Goal: Task Accomplishment & Management: Use online tool/utility

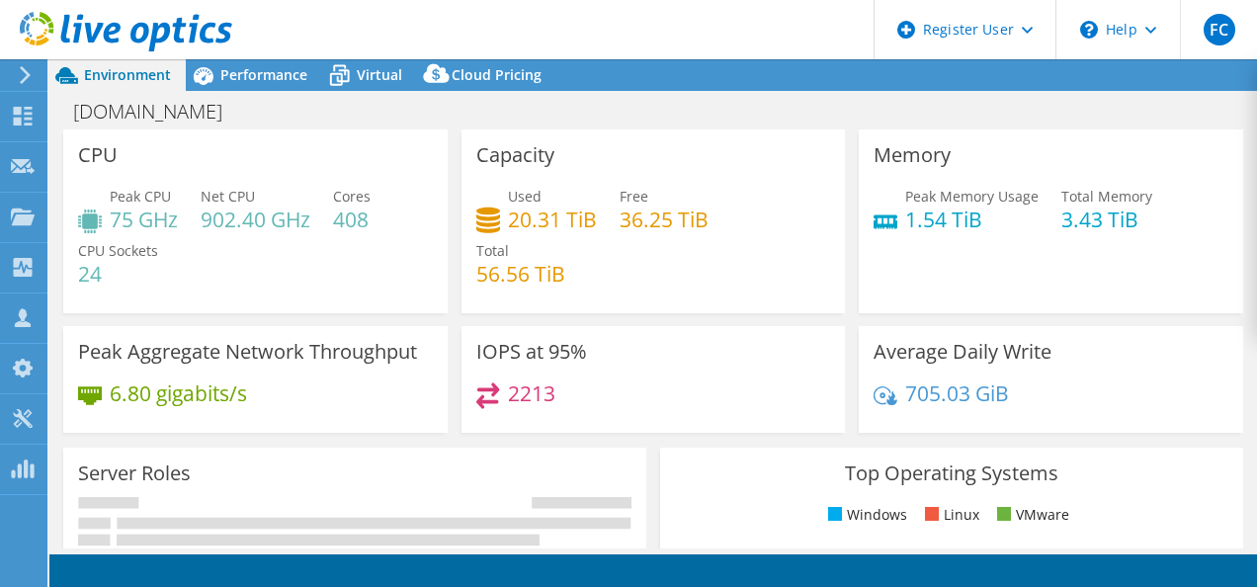
select select "USD"
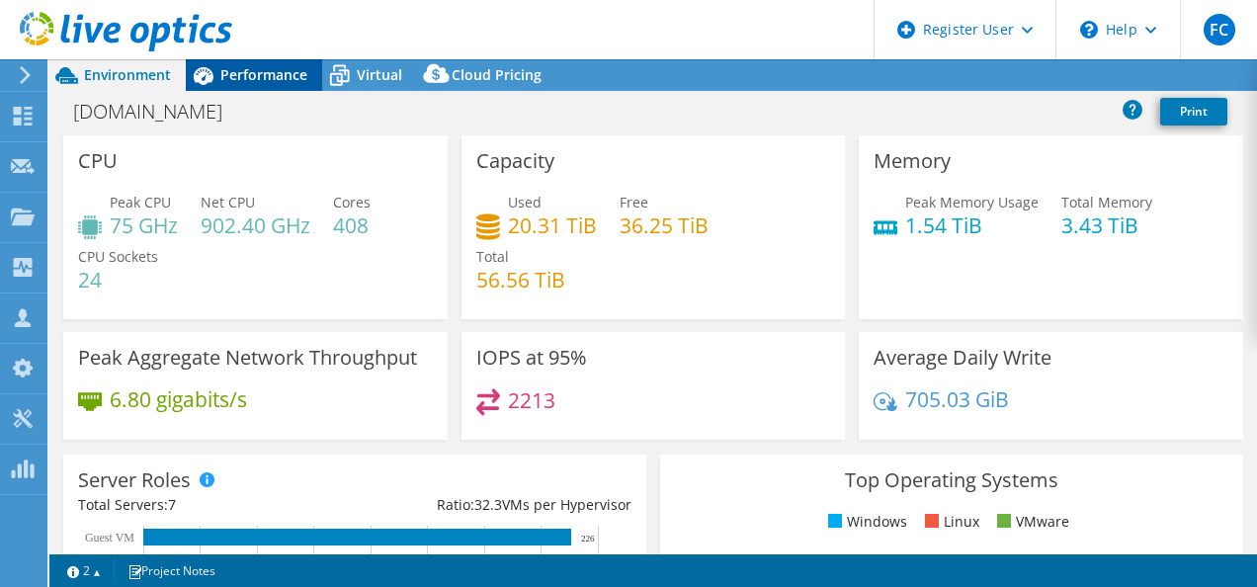
click at [277, 71] on span "Performance" at bounding box center [263, 74] width 87 height 19
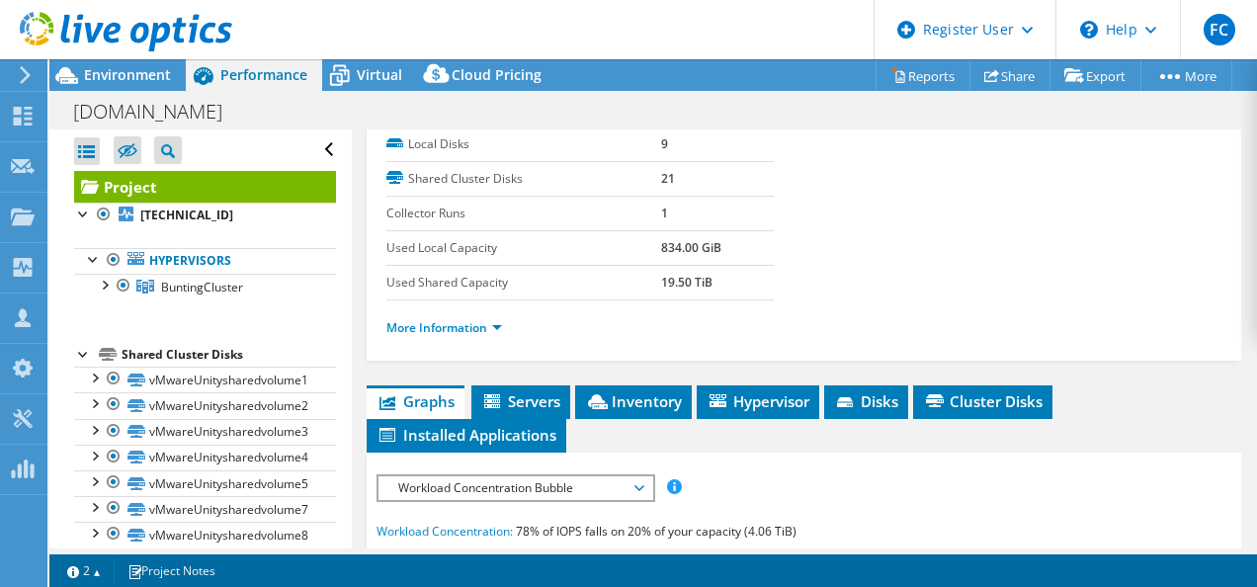
scroll to position [494, 0]
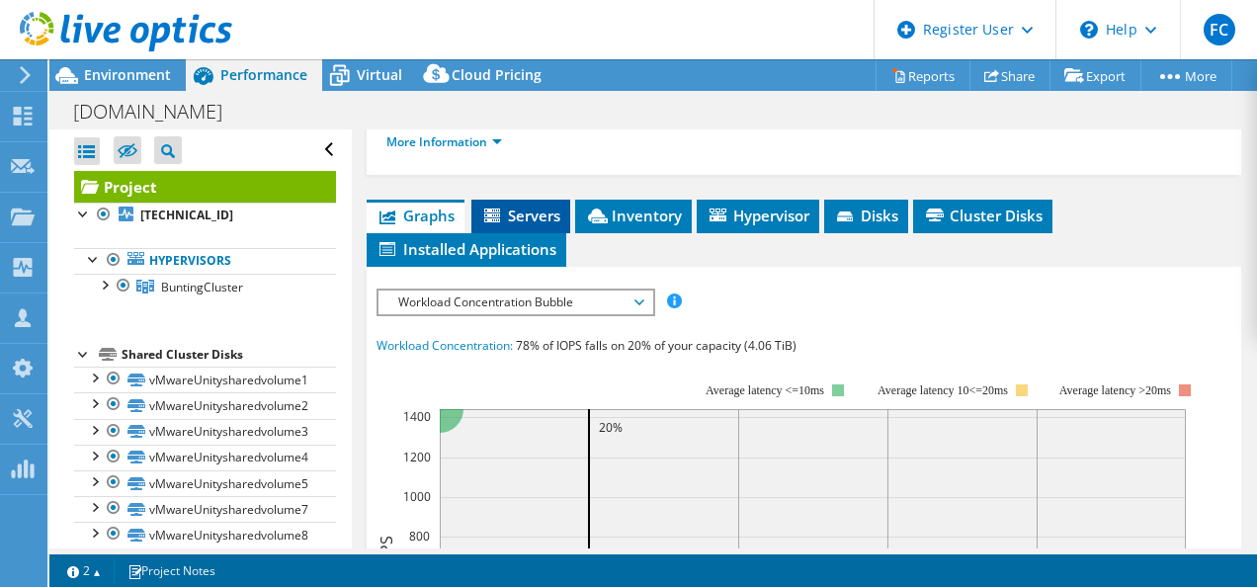
click at [546, 206] on span "Servers" at bounding box center [520, 216] width 79 height 20
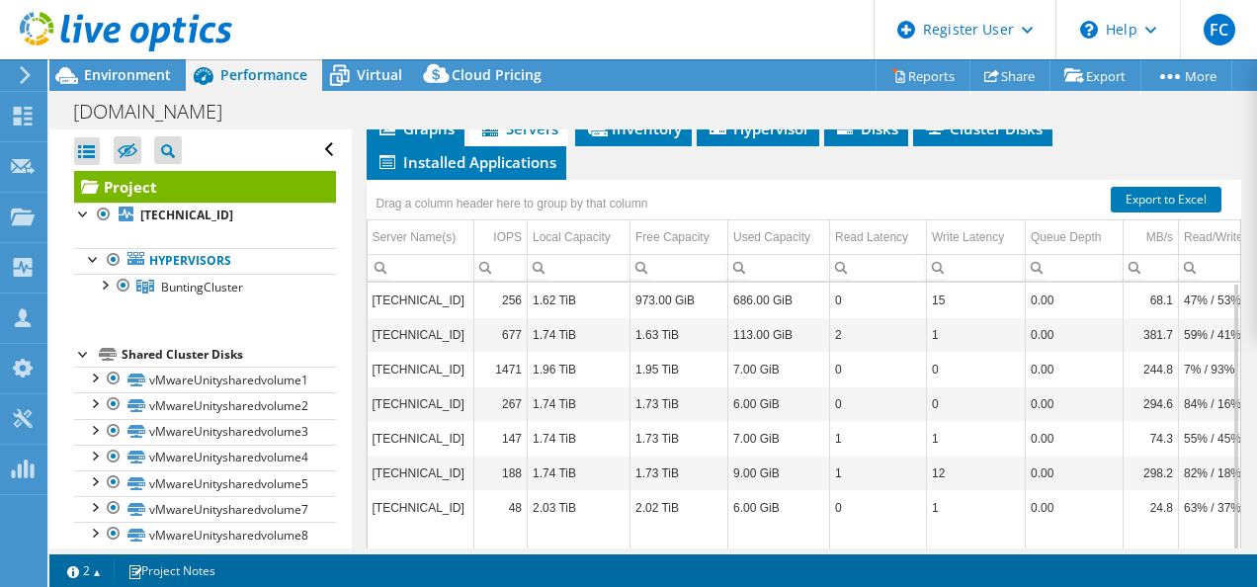
scroll to position [373, 0]
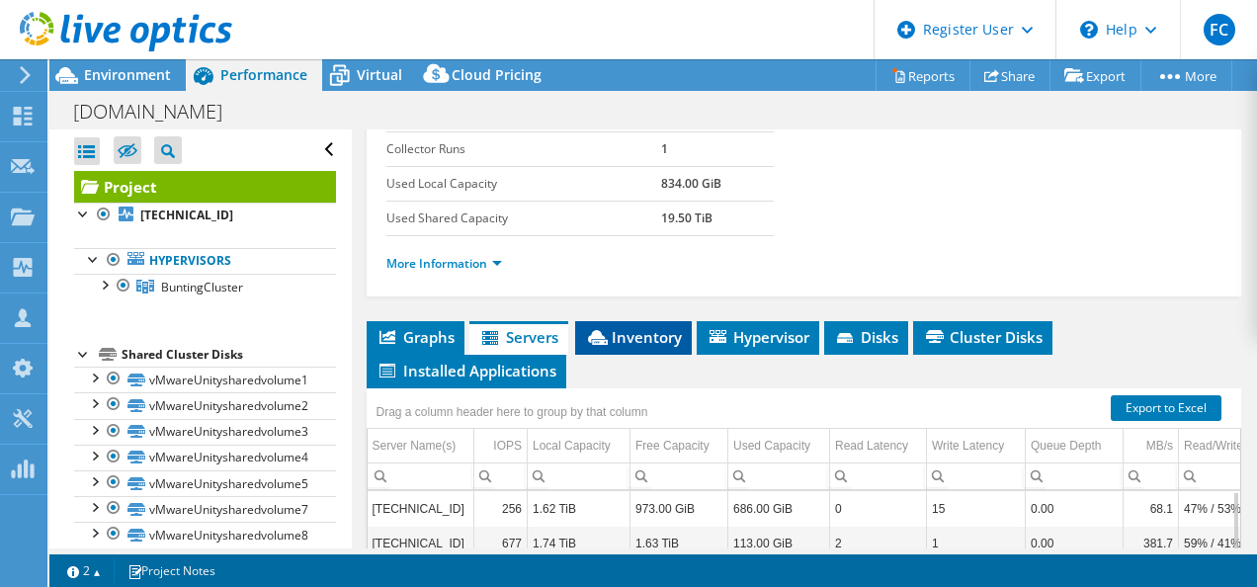
click at [608, 336] on icon at bounding box center [598, 337] width 20 height 15
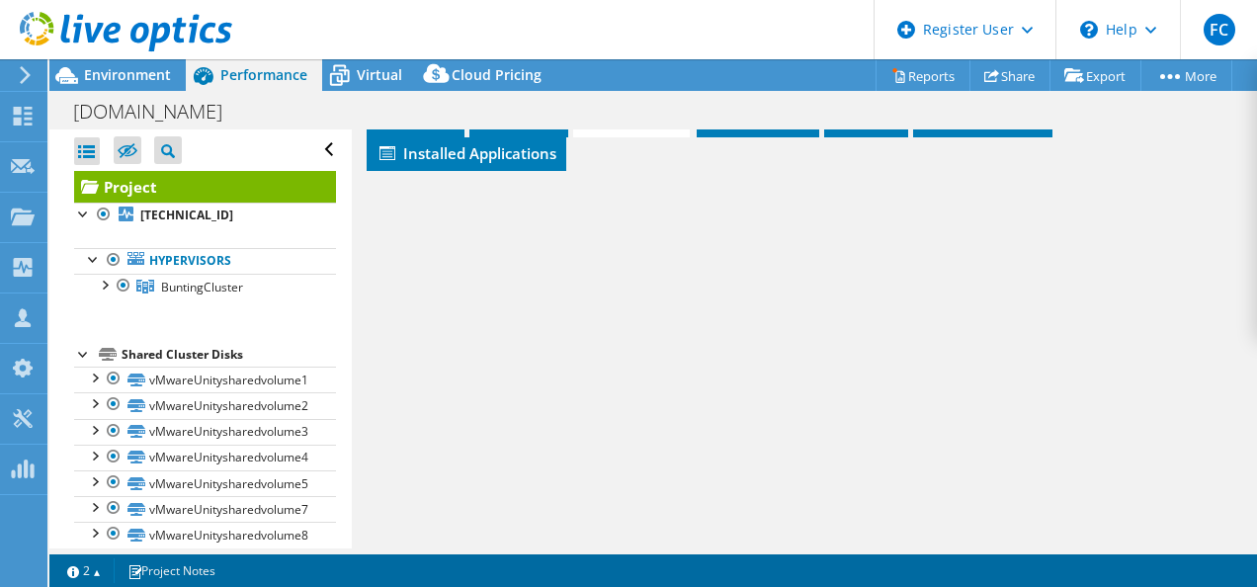
scroll to position [669, 0]
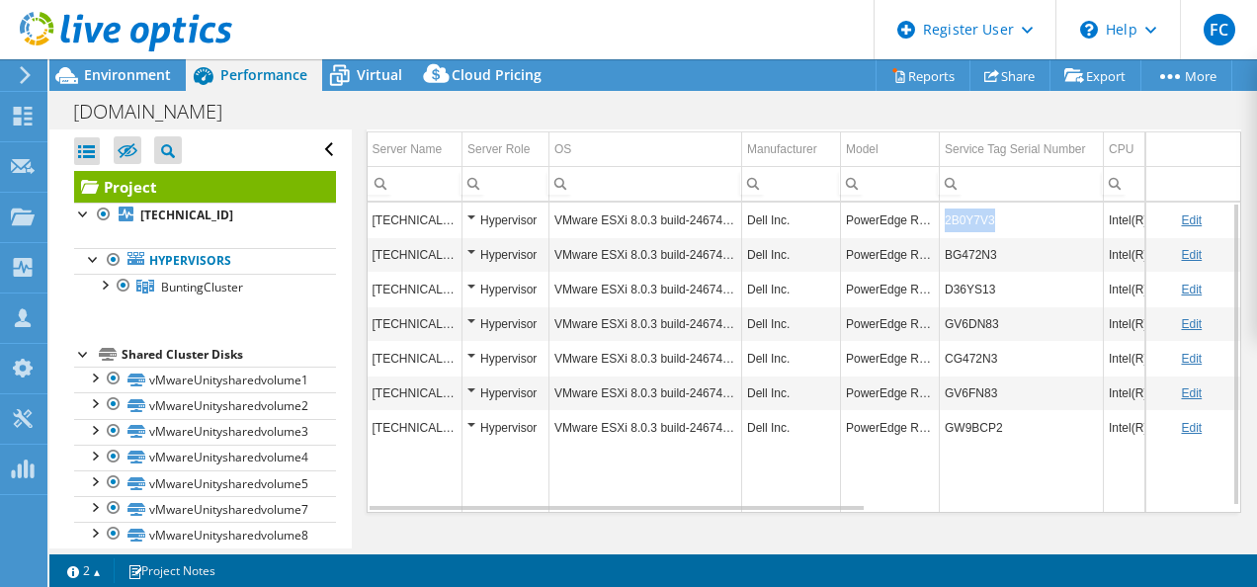
drag, startPoint x: 996, startPoint y: 213, endPoint x: 945, endPoint y: 214, distance: 51.4
click at [945, 214] on td "2B0Y7V3" at bounding box center [1022, 220] width 164 height 35
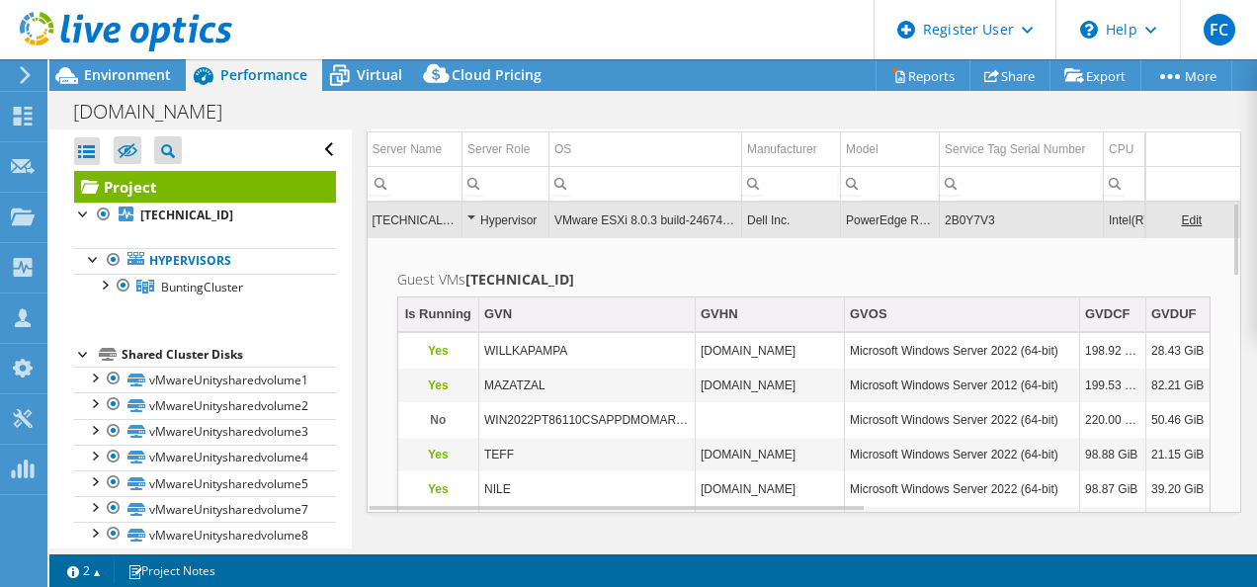
copy td "2B0Y7V3"
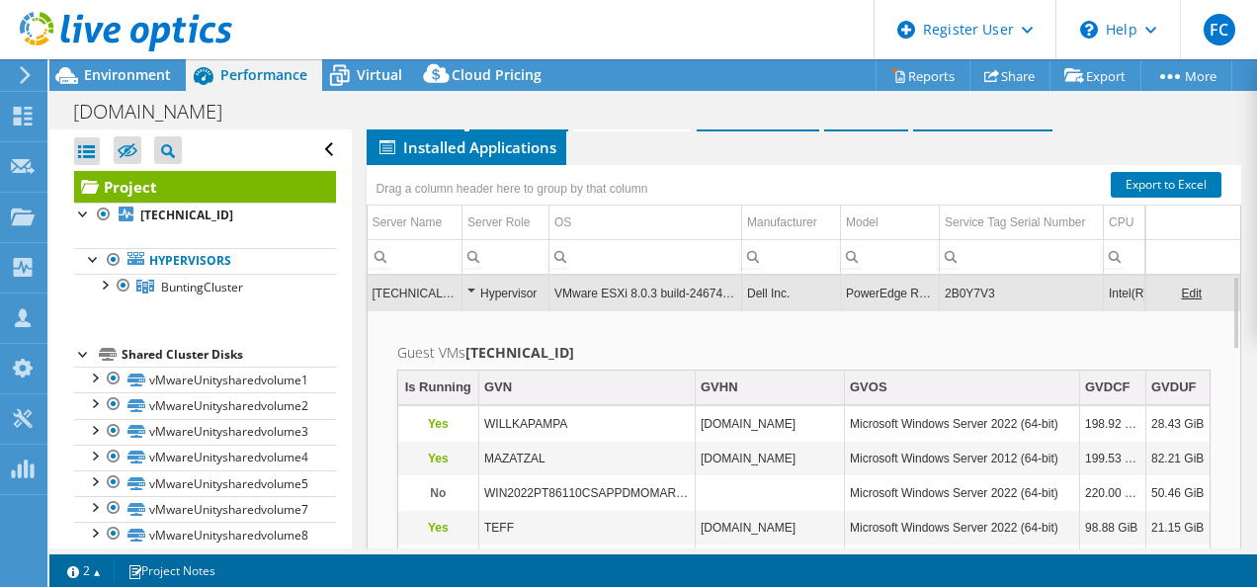
scroll to position [570, 0]
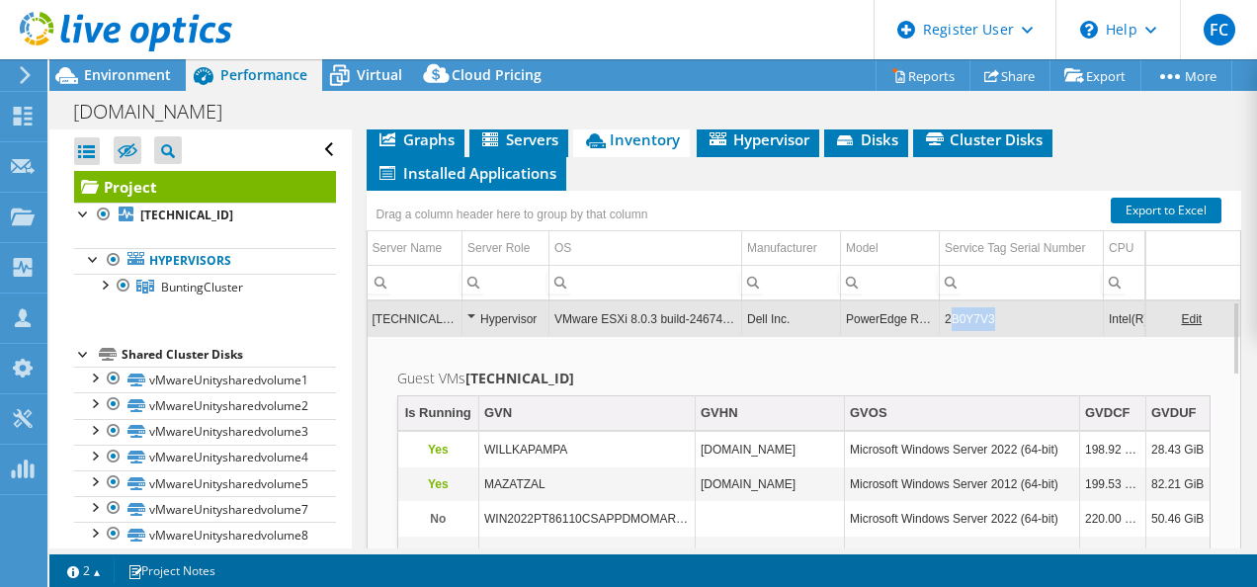
drag, startPoint x: 979, startPoint y: 310, endPoint x: 949, endPoint y: 312, distance: 29.7
click at [949, 312] on td "2B0Y7V3" at bounding box center [1022, 319] width 164 height 35
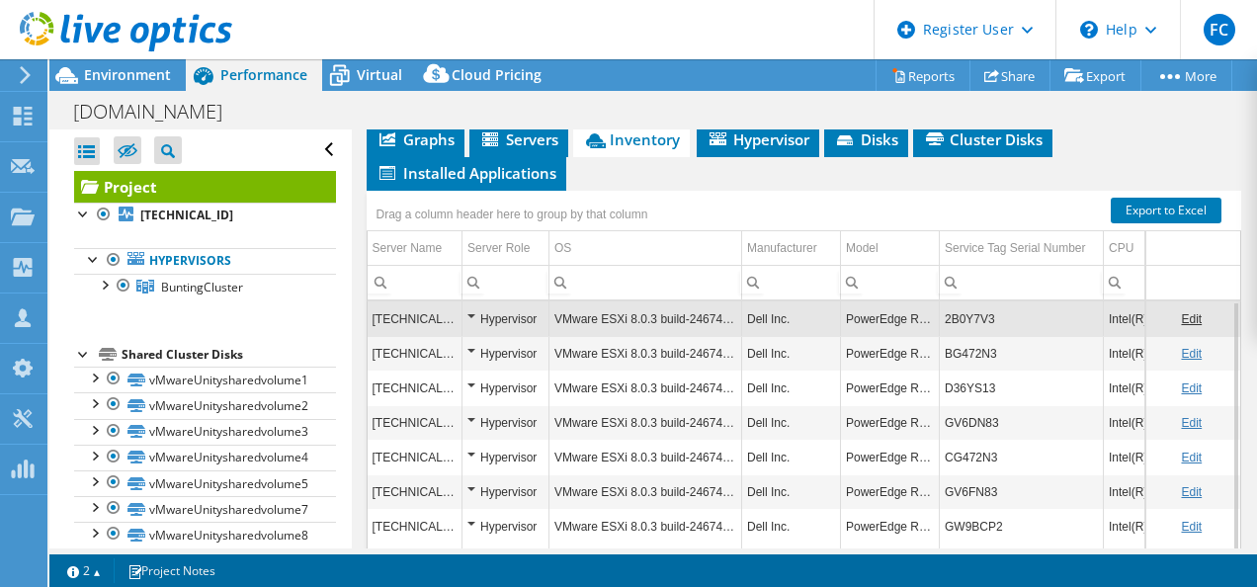
click at [949, 312] on td "2B0Y7V3" at bounding box center [1022, 319] width 164 height 35
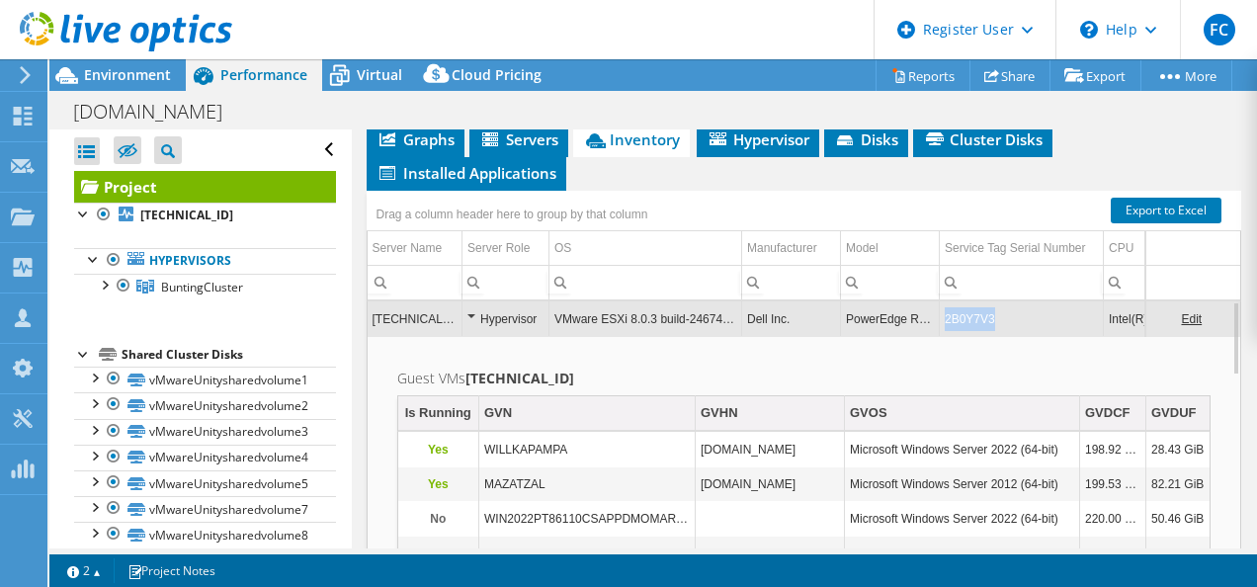
drag, startPoint x: 947, startPoint y: 310, endPoint x: 989, endPoint y: 312, distance: 41.6
click at [989, 312] on td "2B0Y7V3" at bounding box center [1022, 319] width 164 height 35
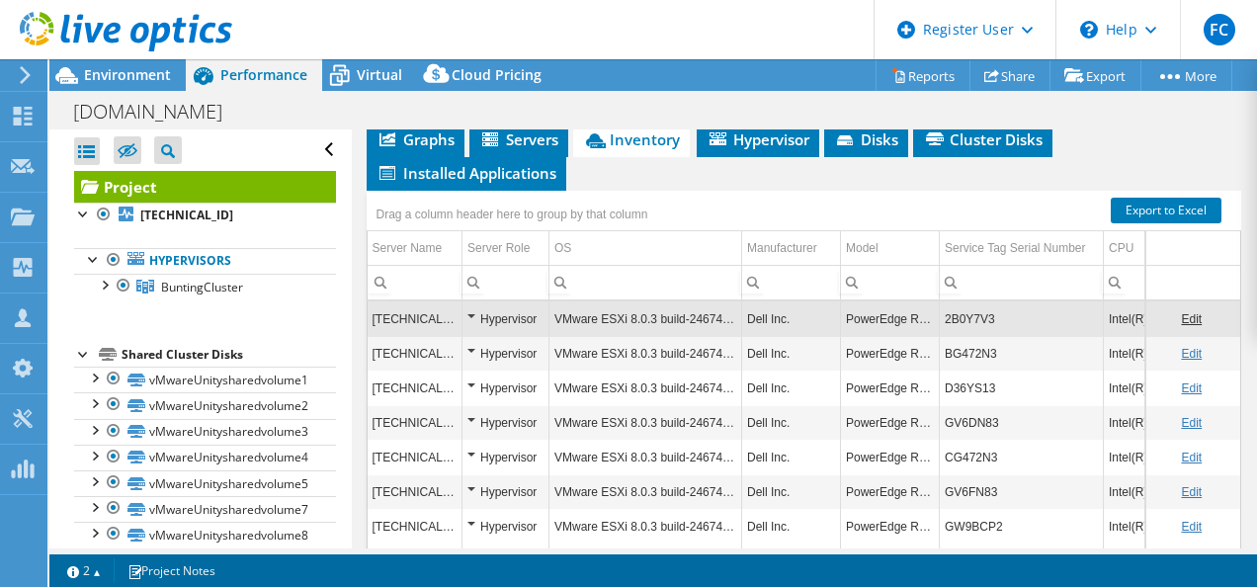
click at [987, 311] on td "2B0Y7V3" at bounding box center [1022, 319] width 164 height 35
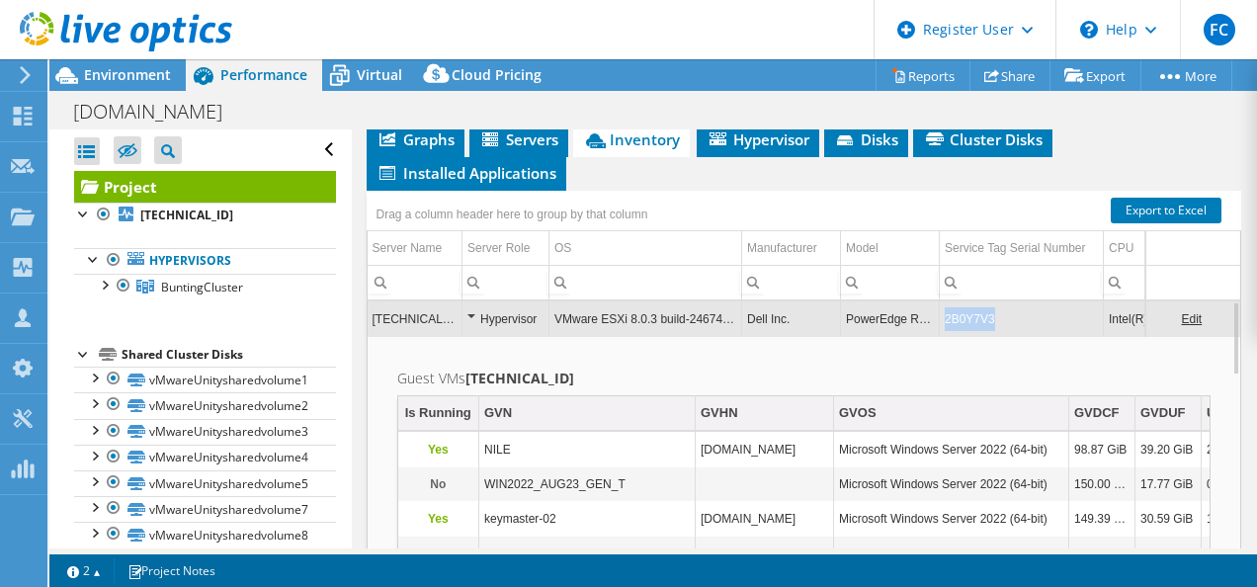
drag, startPoint x: 977, startPoint y: 309, endPoint x: 943, endPoint y: 307, distance: 33.7
click at [943, 307] on td "2B0Y7V3" at bounding box center [1022, 319] width 164 height 35
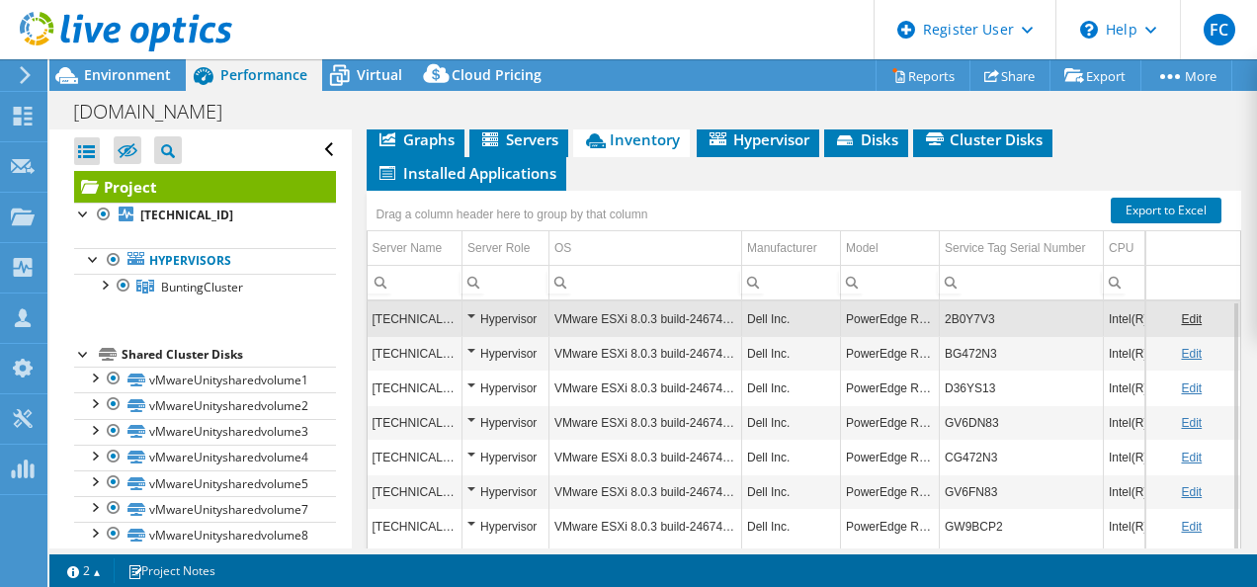
scroll to position [373, 0]
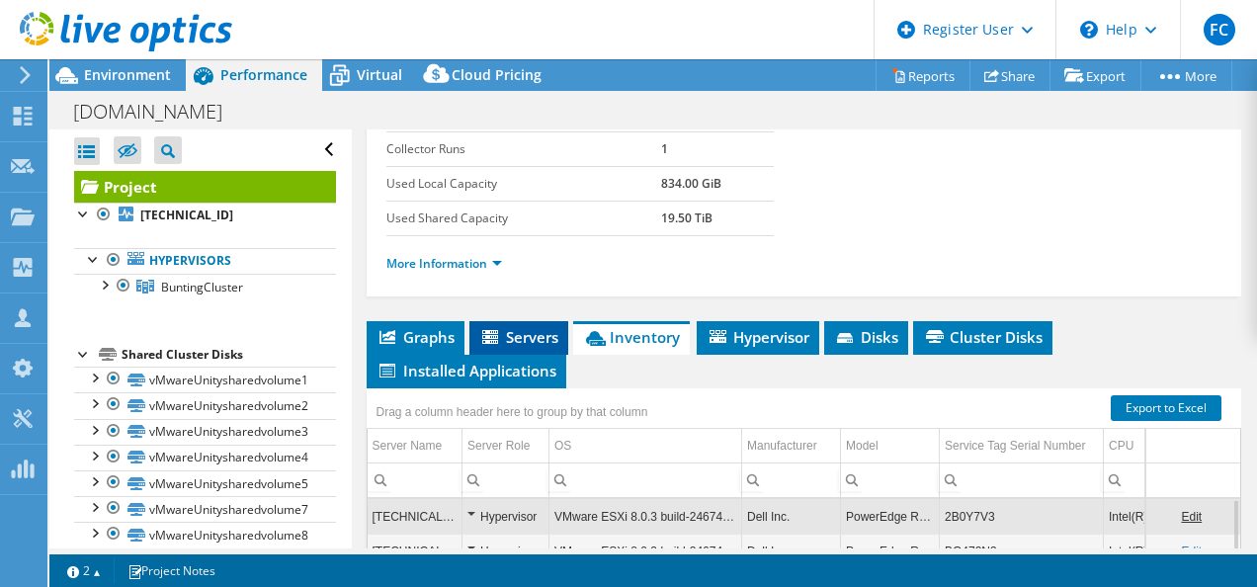
click at [526, 340] on span "Servers" at bounding box center [518, 337] width 79 height 20
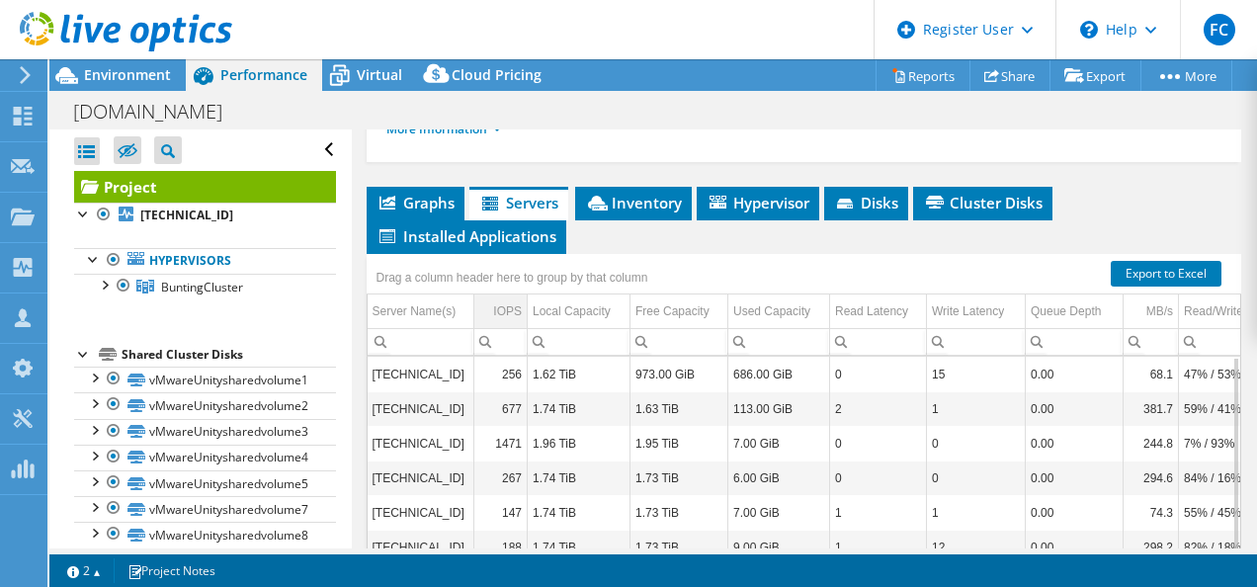
scroll to position [472, 0]
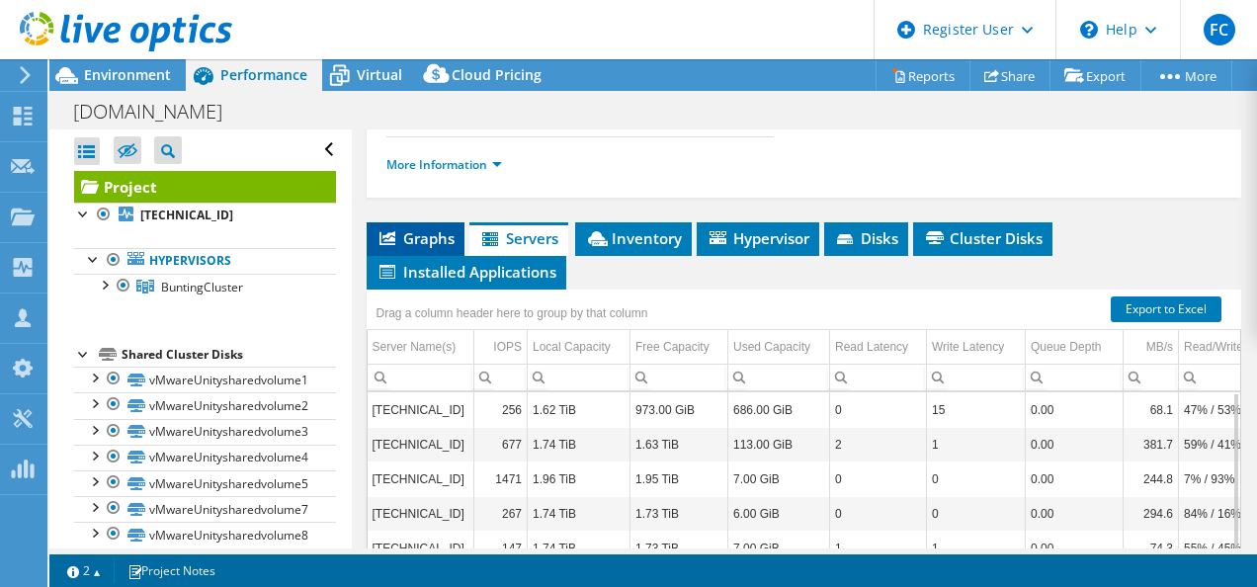
click at [439, 231] on span "Graphs" at bounding box center [416, 238] width 78 height 20
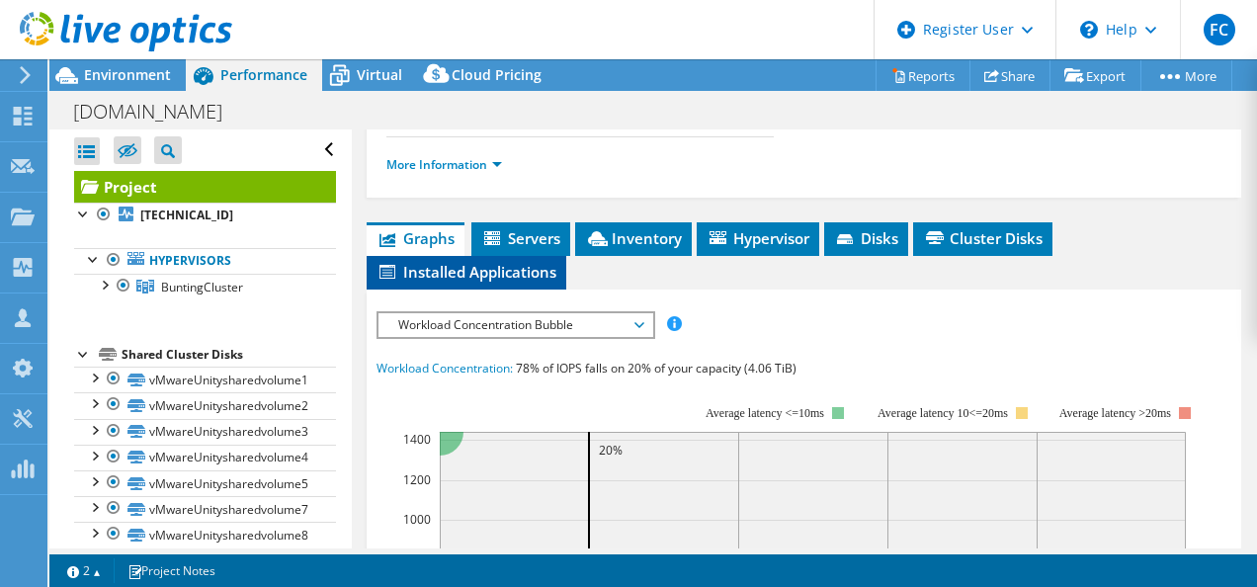
click at [466, 262] on span "Installed Applications" at bounding box center [467, 272] width 180 height 20
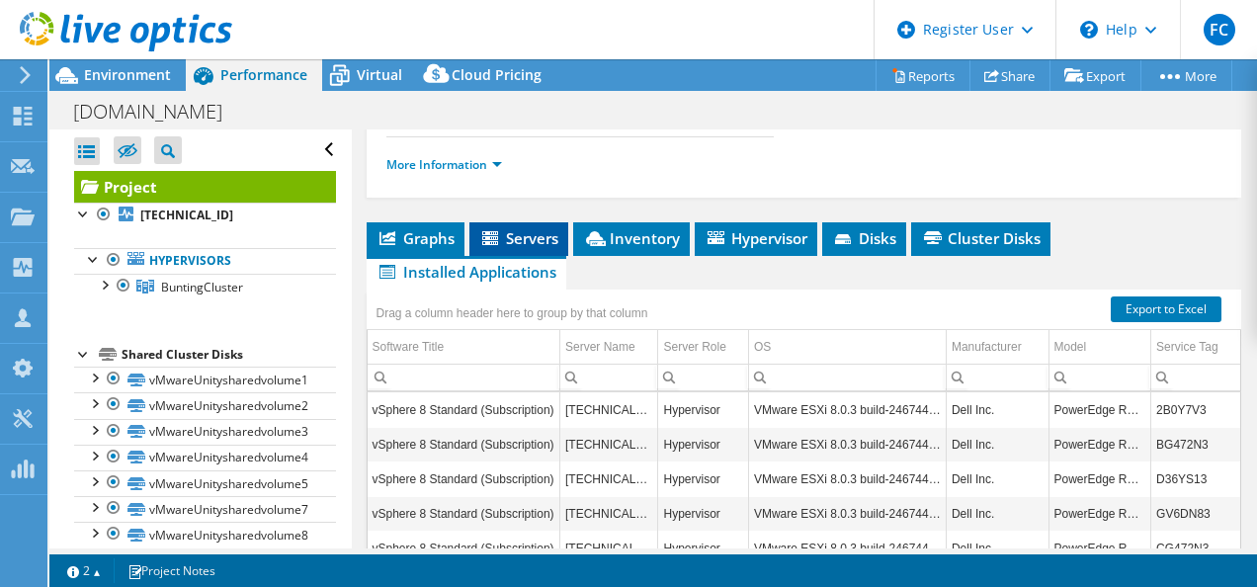
click at [501, 231] on icon at bounding box center [492, 239] width 20 height 17
